Goal: Find specific page/section: Find specific page/section

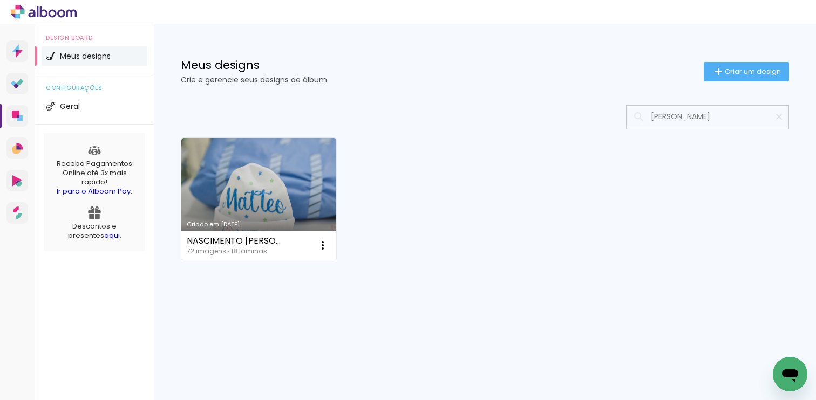
type input "[PERSON_NAME]"
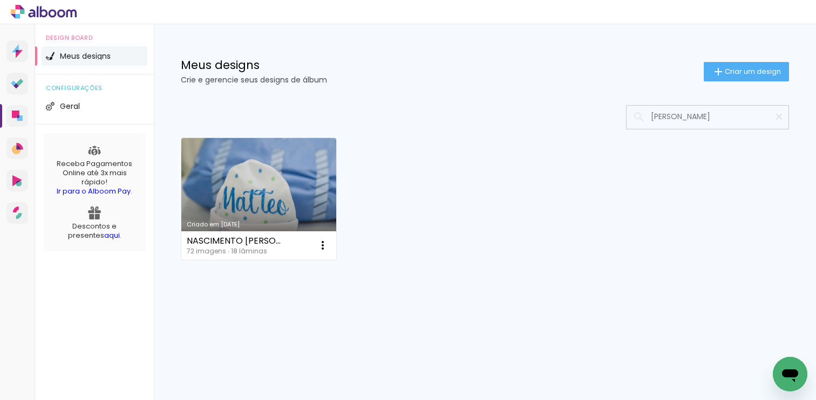
click at [254, 195] on link "Criado em [DATE]" at bounding box center [258, 199] width 155 height 122
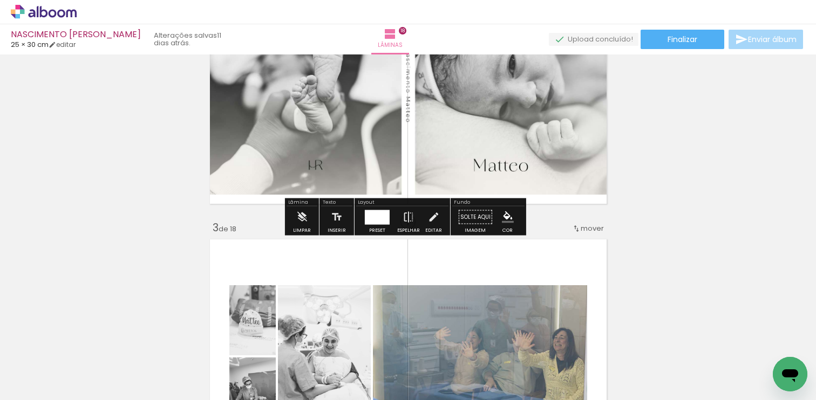
scroll to position [331, 0]
